Goal: Task Accomplishment & Management: Manage account settings

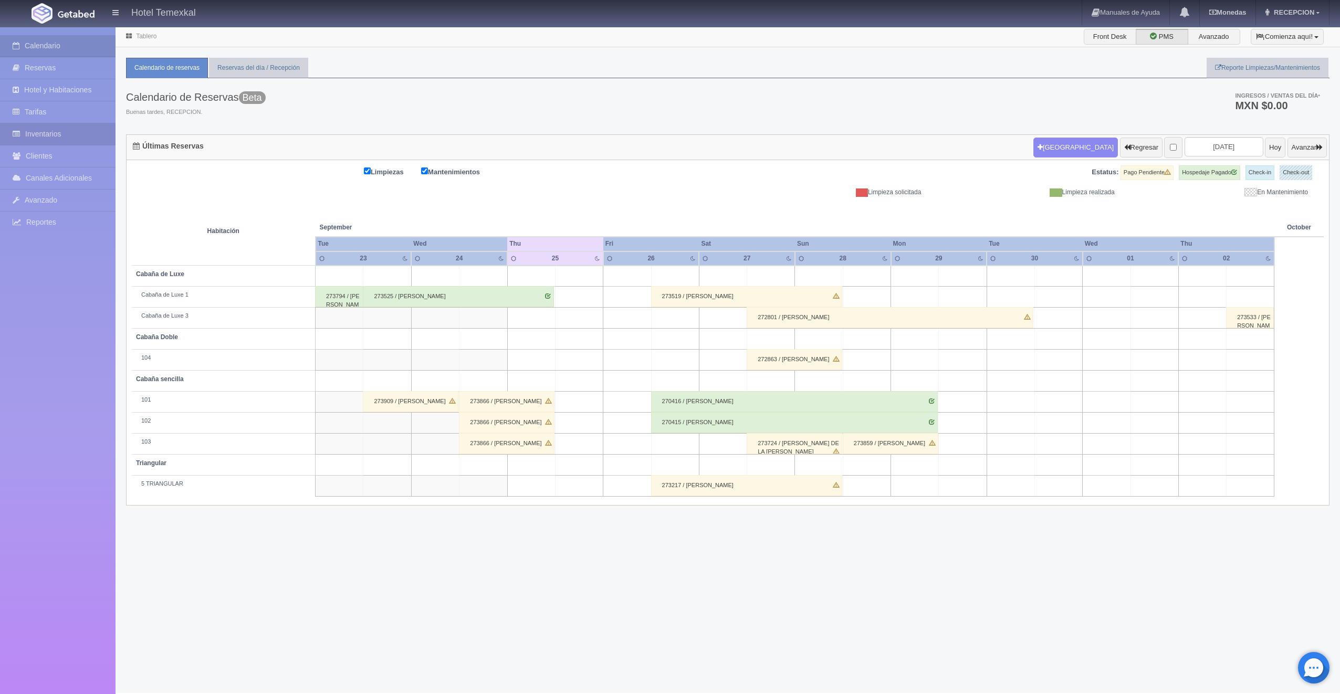
click at [48, 129] on link "Inventarios" at bounding box center [58, 134] width 116 height 22
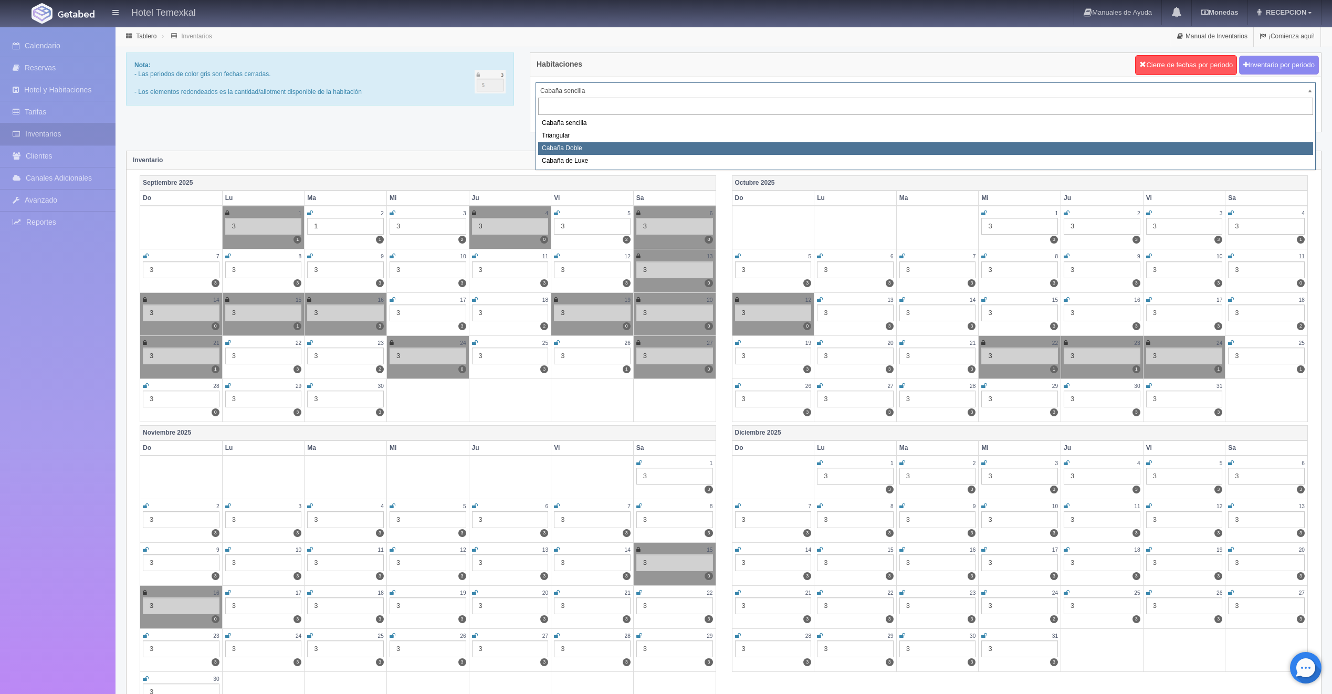
select select "2120"
